Goal: Find specific page/section: Find specific page/section

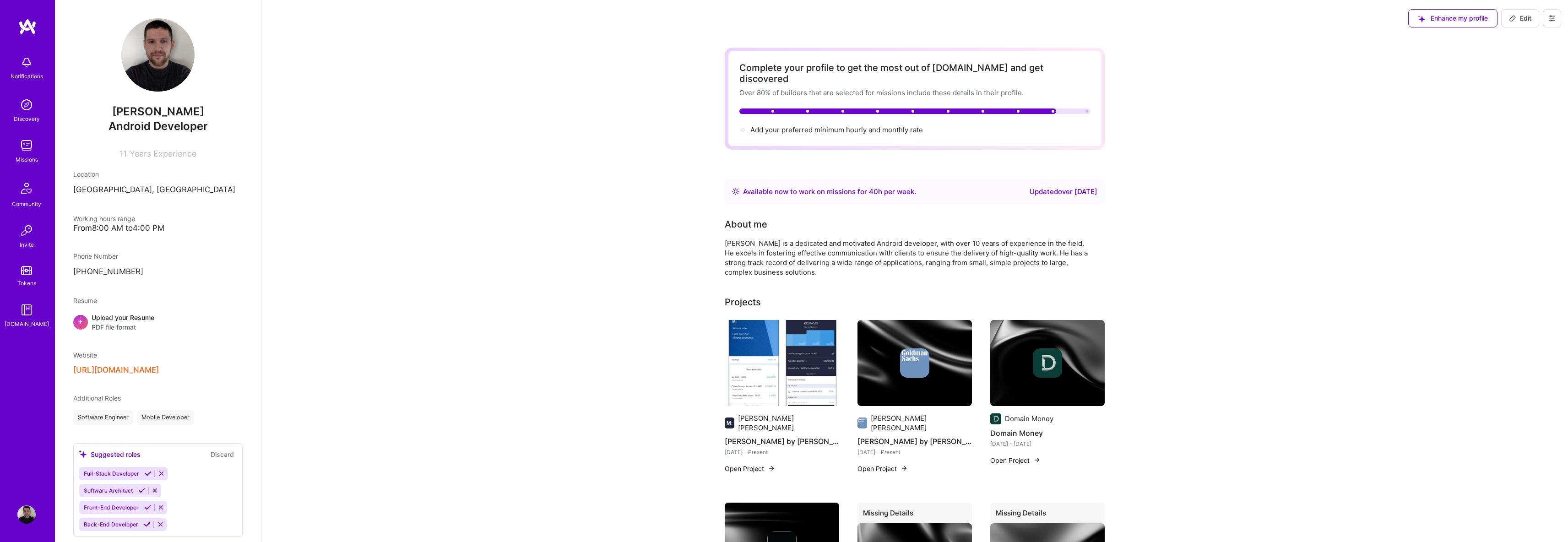
click at [32, 158] on div "Missions" at bounding box center [26, 159] width 22 height 10
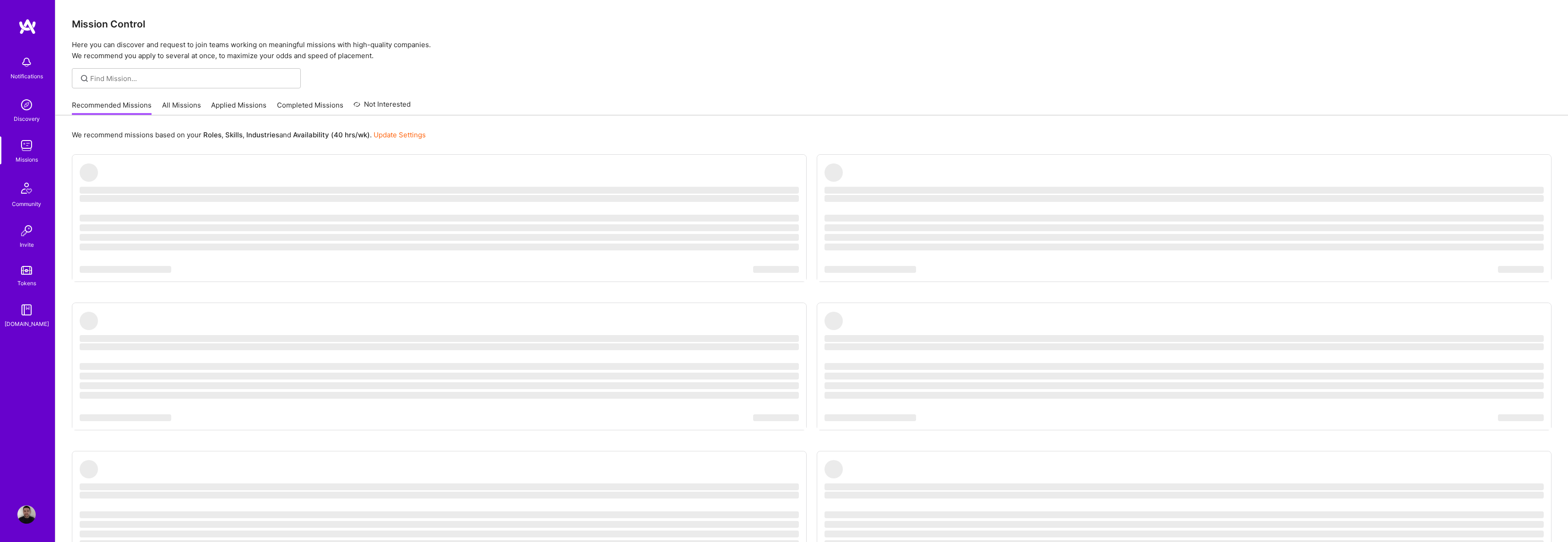
click at [170, 109] on link "All Missions" at bounding box center [182, 108] width 39 height 15
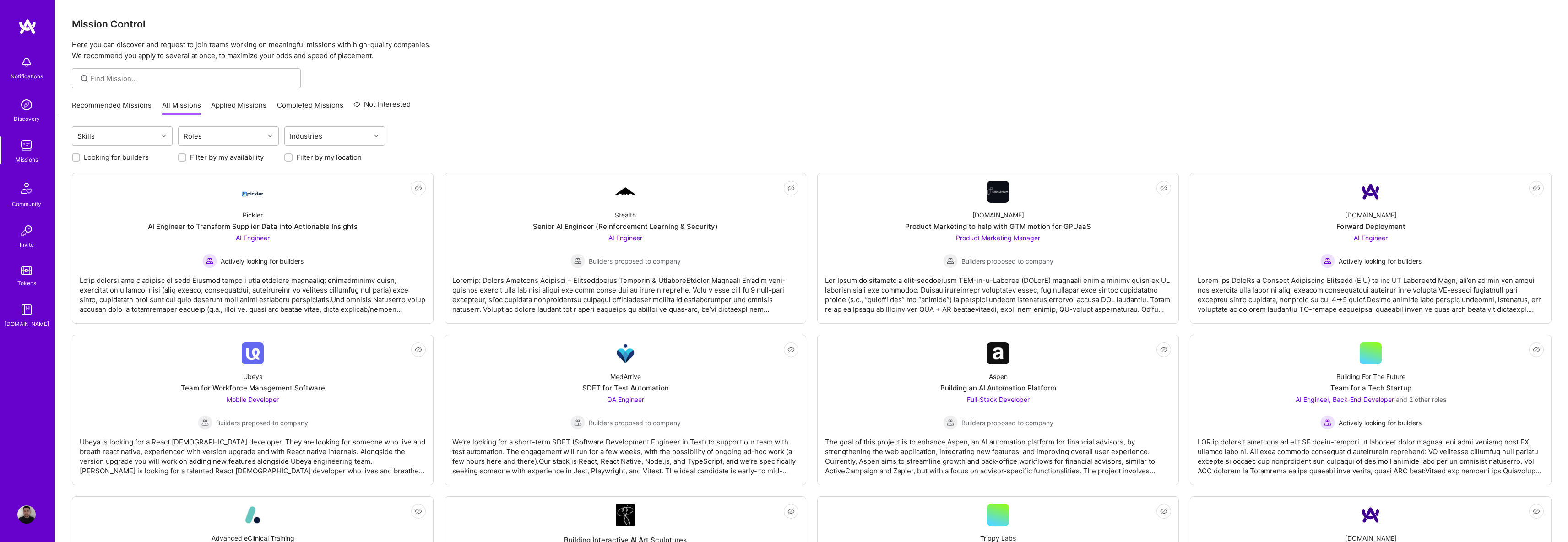
click at [545, 103] on div "Recommended Missions All Missions Applied Missions Completed Missions Not Inter…" at bounding box center [812, 105] width 1480 height 20
click at [123, 107] on link "Recommended Missions" at bounding box center [112, 108] width 80 height 15
